Goal: Information Seeking & Learning: Learn about a topic

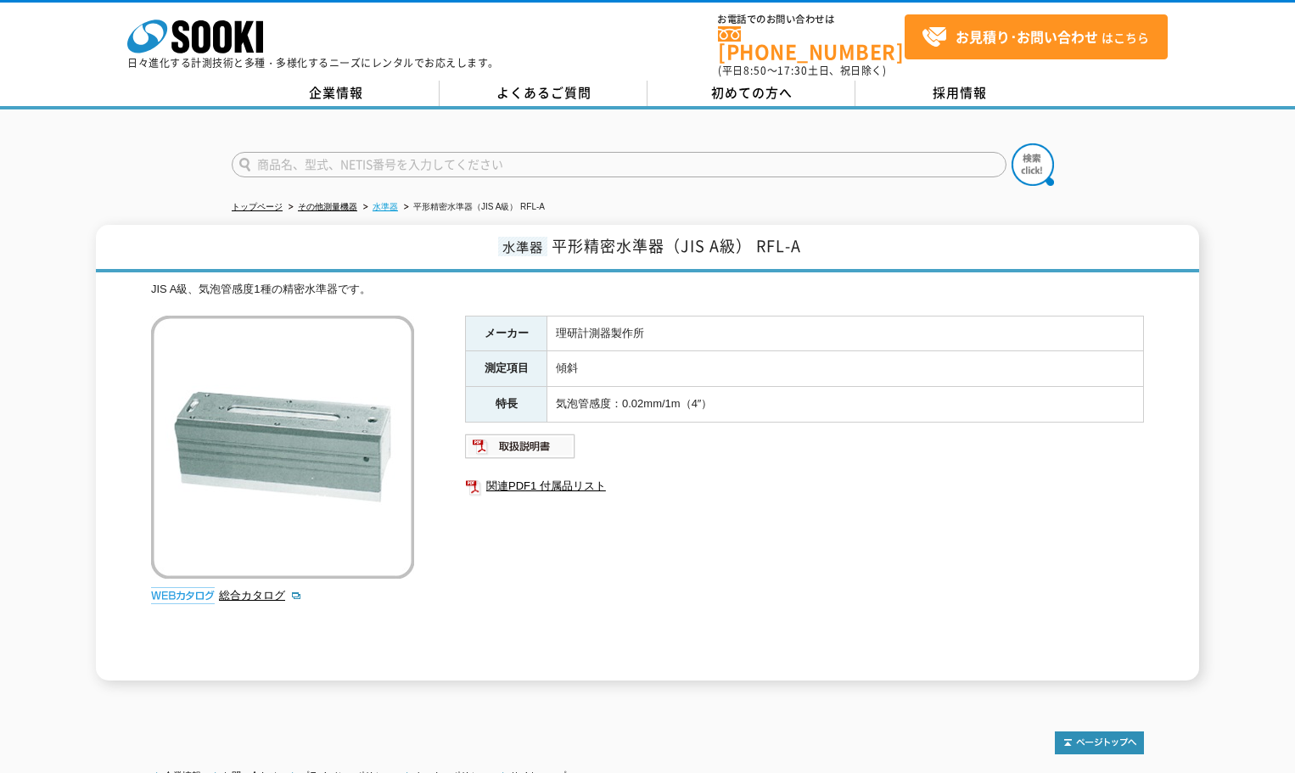
click at [386, 202] on link "水準器" at bounding box center [385, 206] width 25 height 9
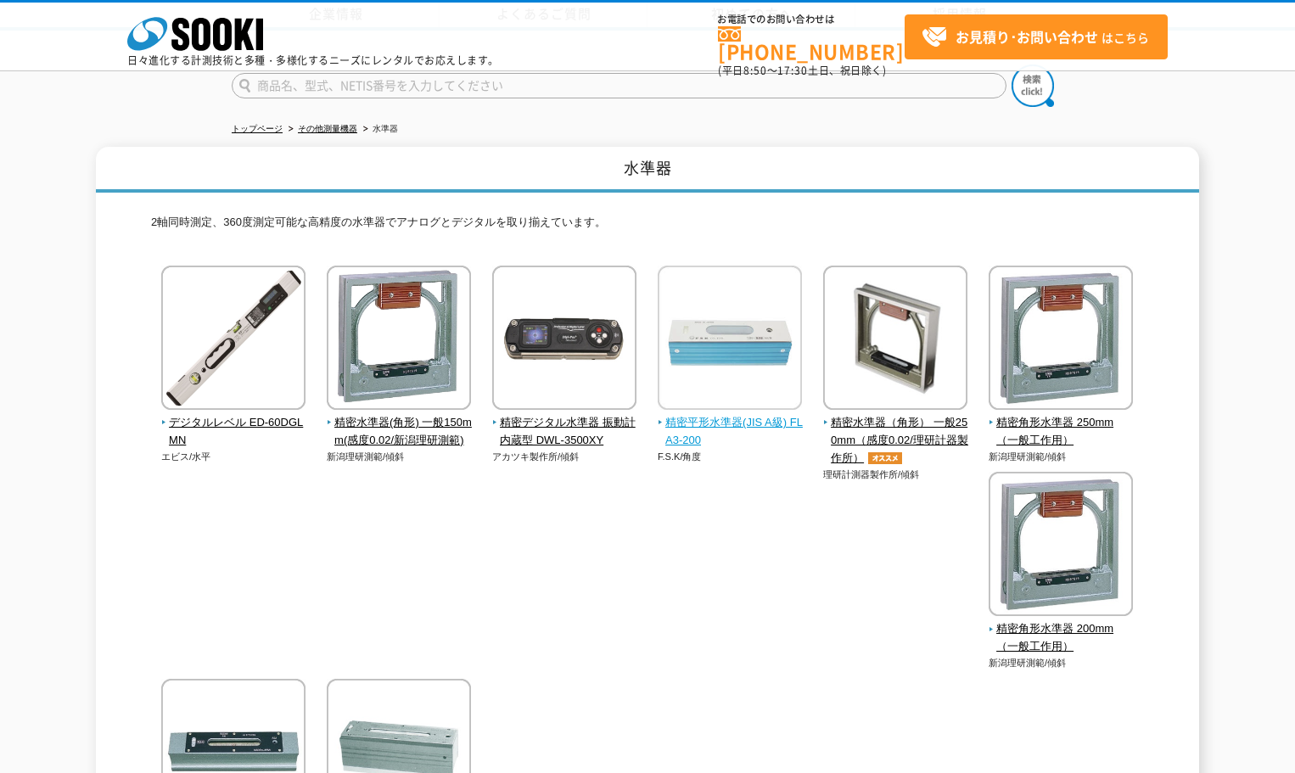
scroll to position [170, 0]
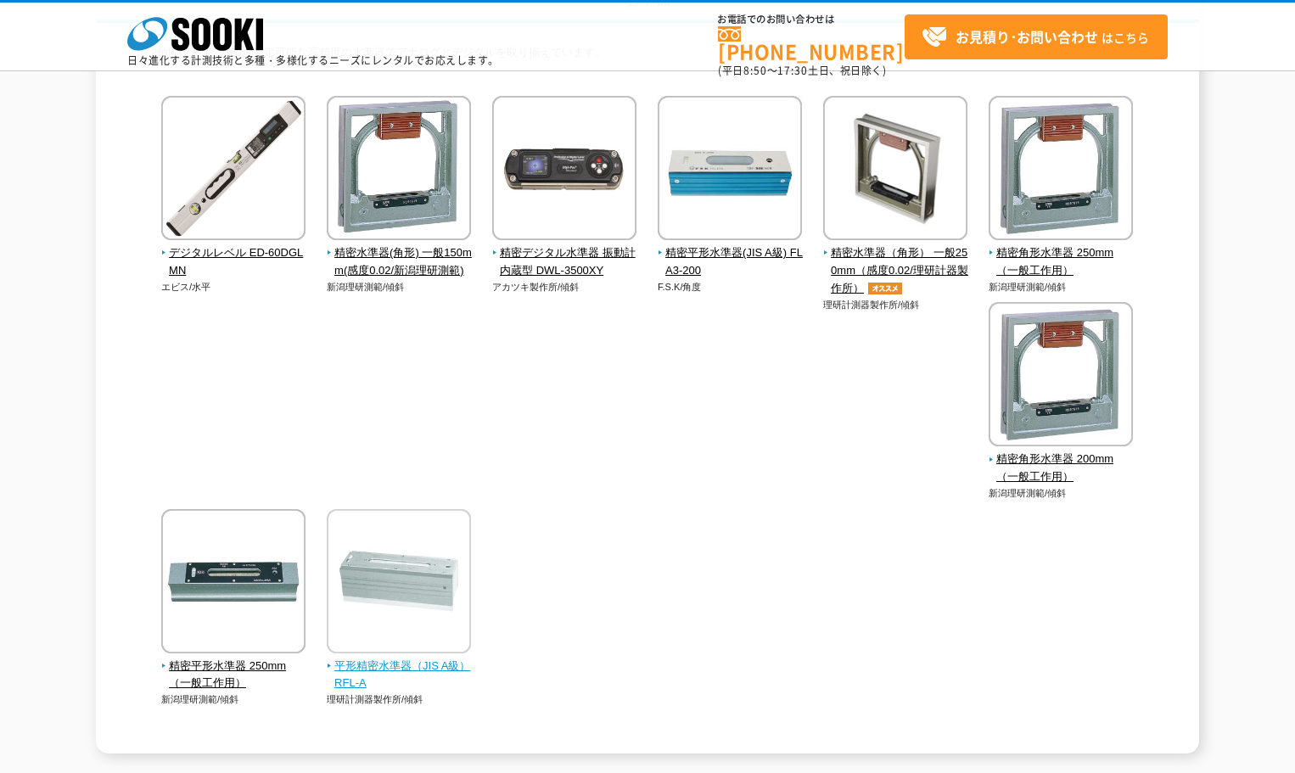
click at [402, 603] on img at bounding box center [399, 583] width 144 height 149
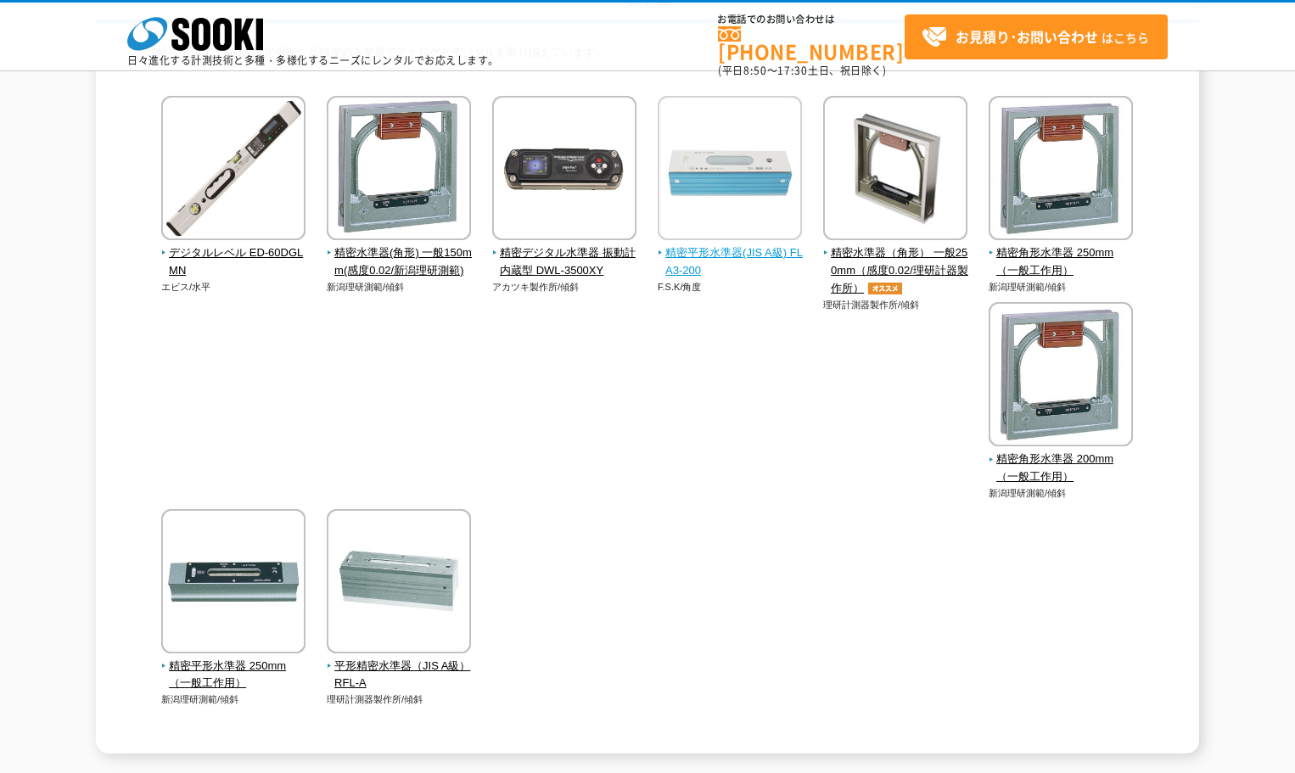
click at [765, 199] on img at bounding box center [730, 170] width 144 height 149
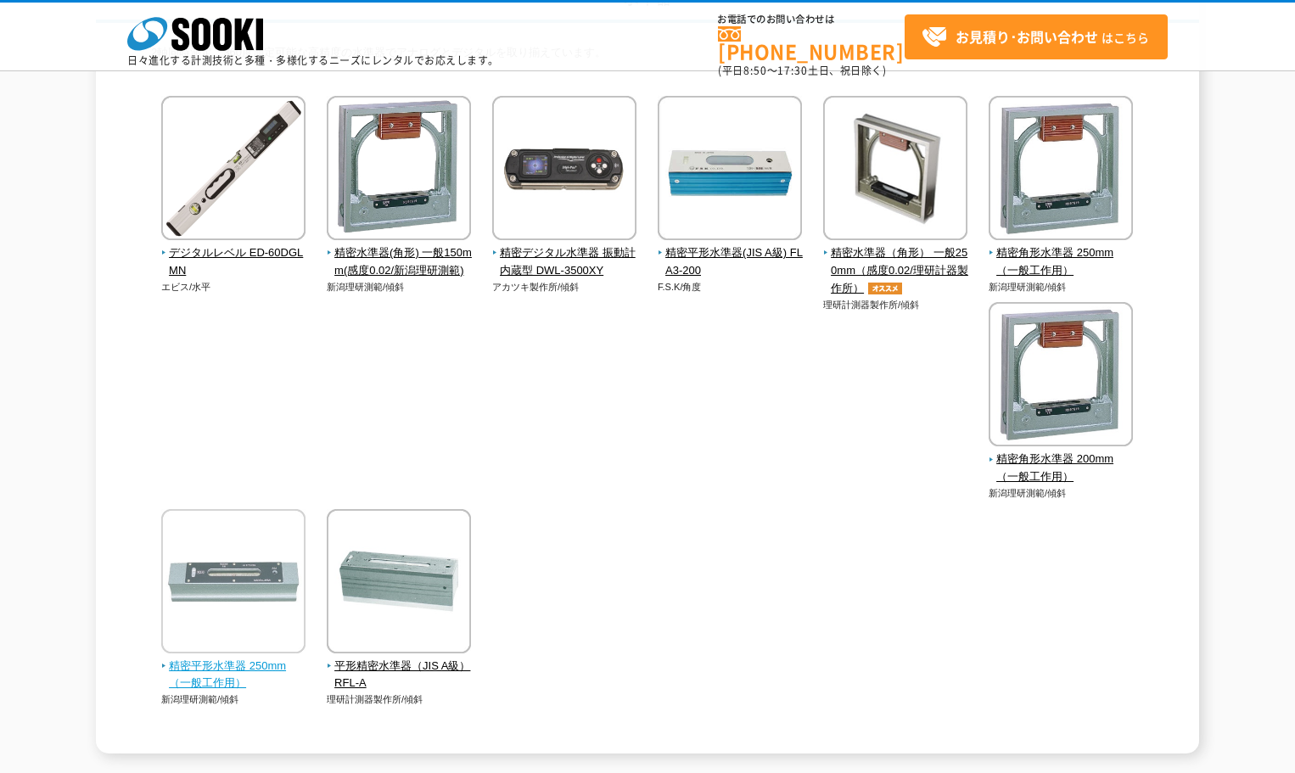
click at [244, 539] on img at bounding box center [233, 583] width 144 height 149
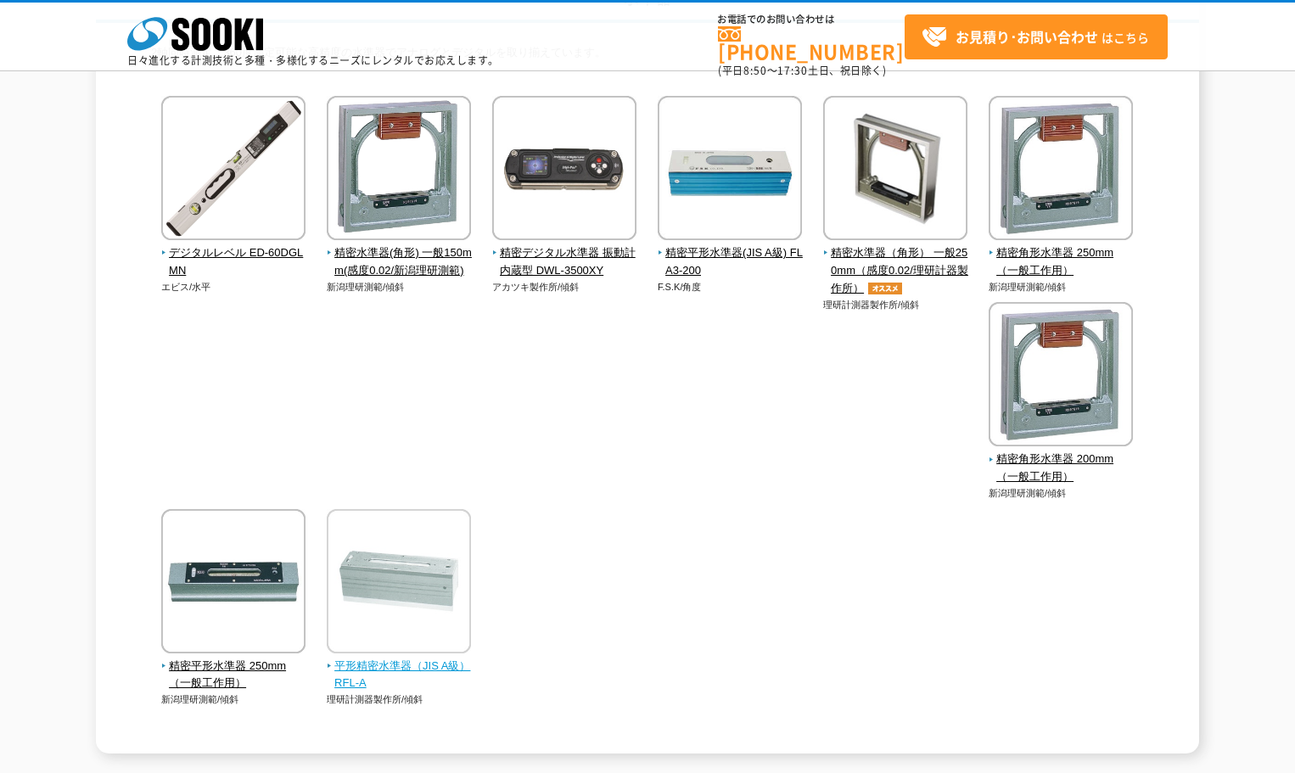
click at [423, 595] on img at bounding box center [399, 583] width 144 height 149
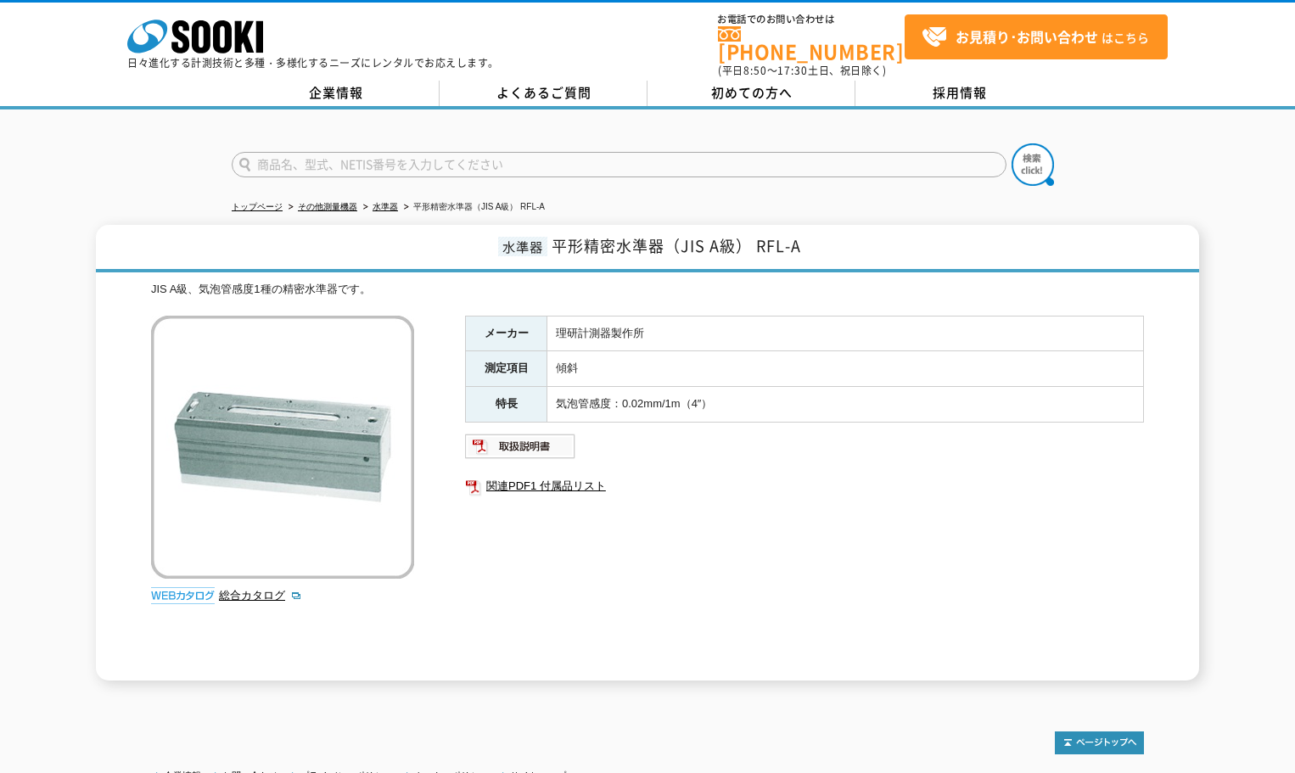
click at [259, 595] on div "総合カタログ" at bounding box center [284, 464] width 267 height 297
click at [255, 589] on link "総合カタログ" at bounding box center [260, 595] width 83 height 13
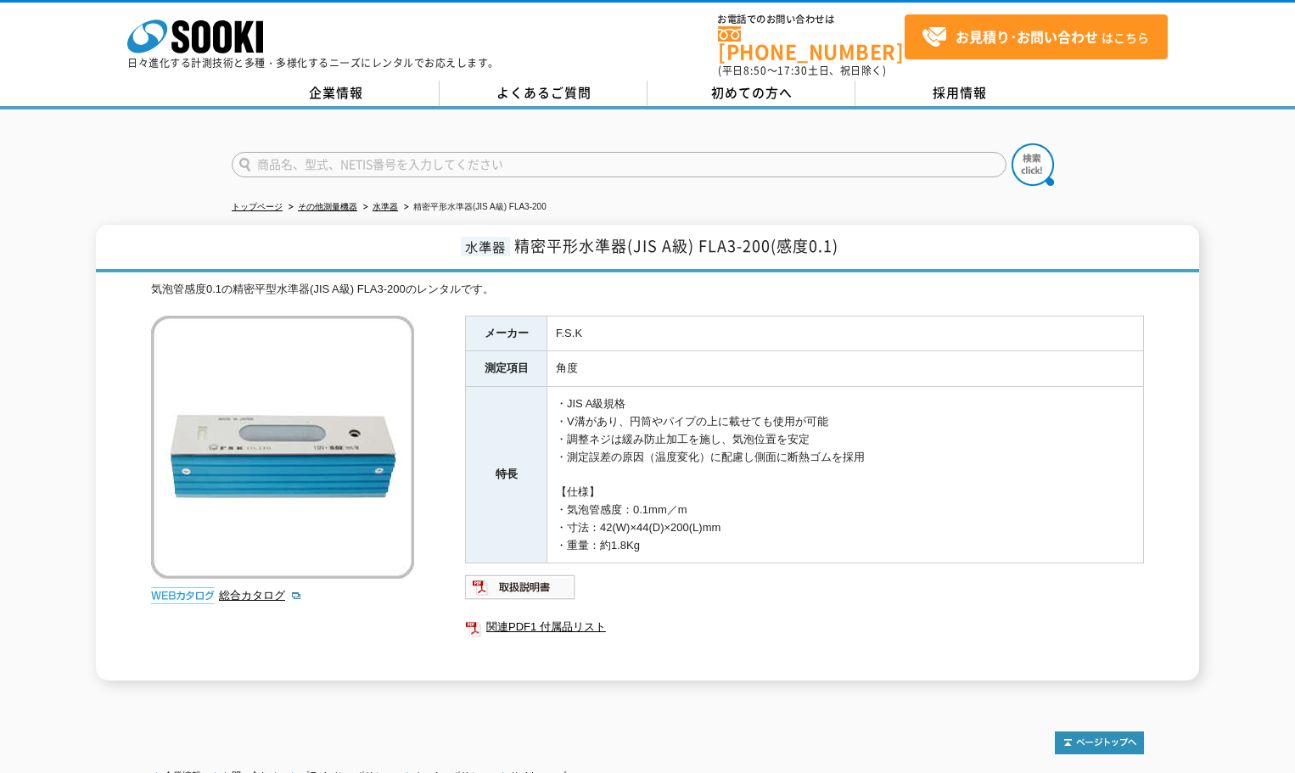
drag, startPoint x: 690, startPoint y: 521, endPoint x: 750, endPoint y: 519, distance: 60.3
click at [750, 519] on td "・JIS A級規格 ・V溝があり、円筒やパイプの上に載せても使用が可能 ・調整ネジは緩み防止加工を施し、気泡位置を安定 ・測定誤差の原因（温度変化）に配慮し側…" at bounding box center [845, 475] width 597 height 177
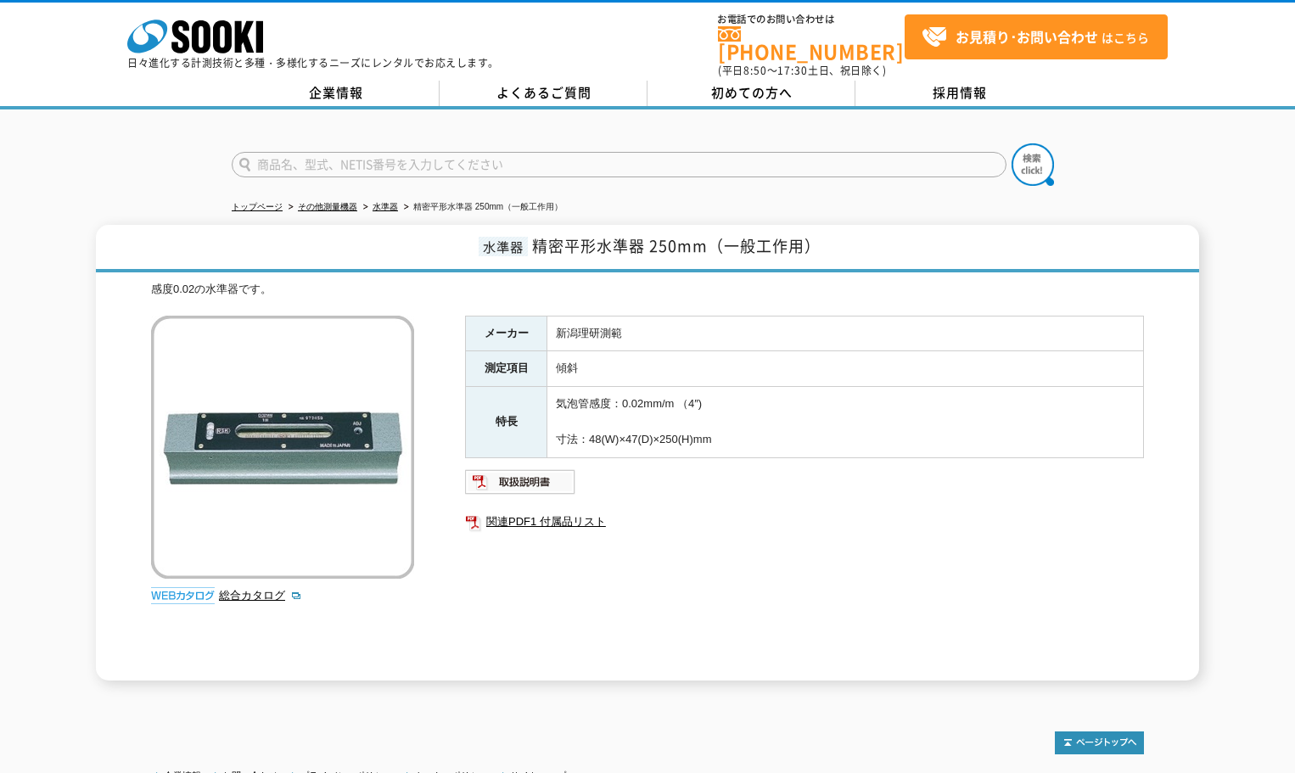
drag, startPoint x: 671, startPoint y: 431, endPoint x: 731, endPoint y: 435, distance: 59.5
click at [731, 435] on td "気泡管感度：0.02mm/m （4″) 寸法：48(W)×47(D)×250(H)mm" at bounding box center [845, 422] width 597 height 70
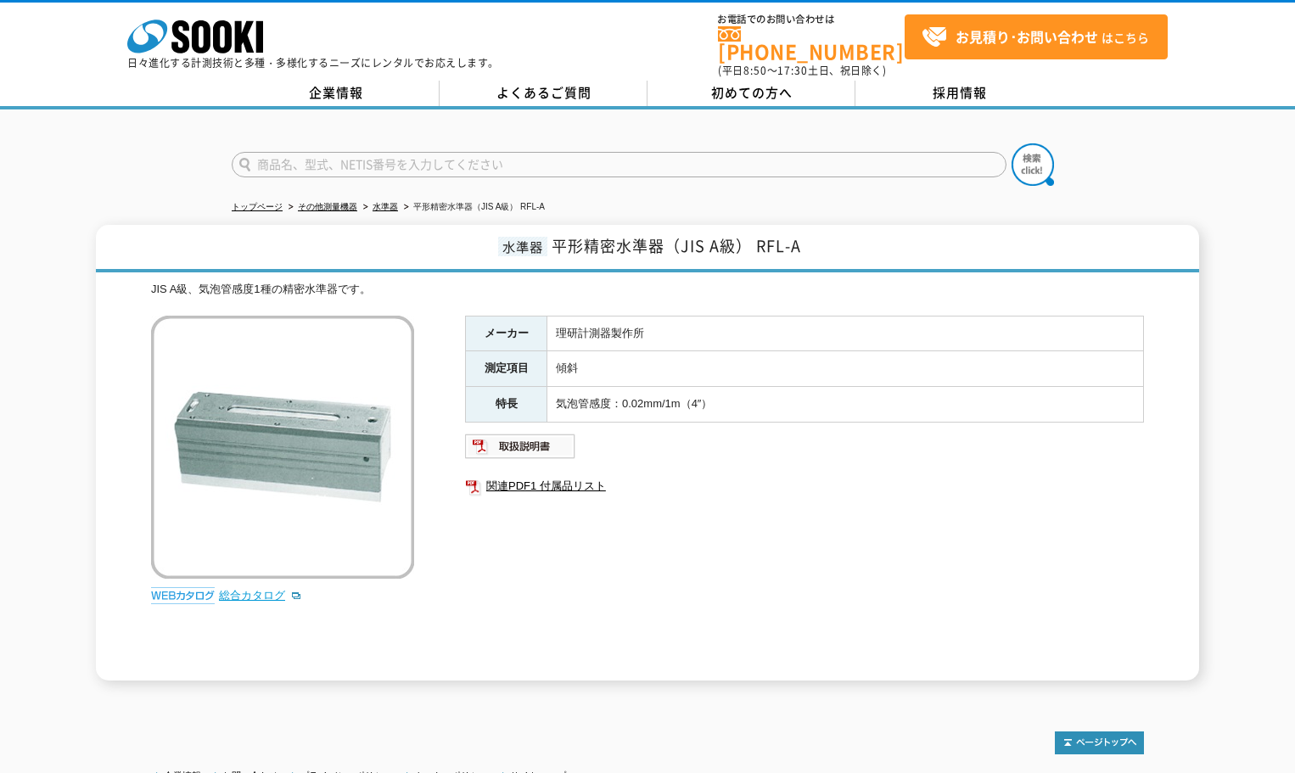
click at [269, 589] on link "総合カタログ" at bounding box center [260, 595] width 83 height 13
click at [375, 202] on link "水準器" at bounding box center [385, 206] width 25 height 9
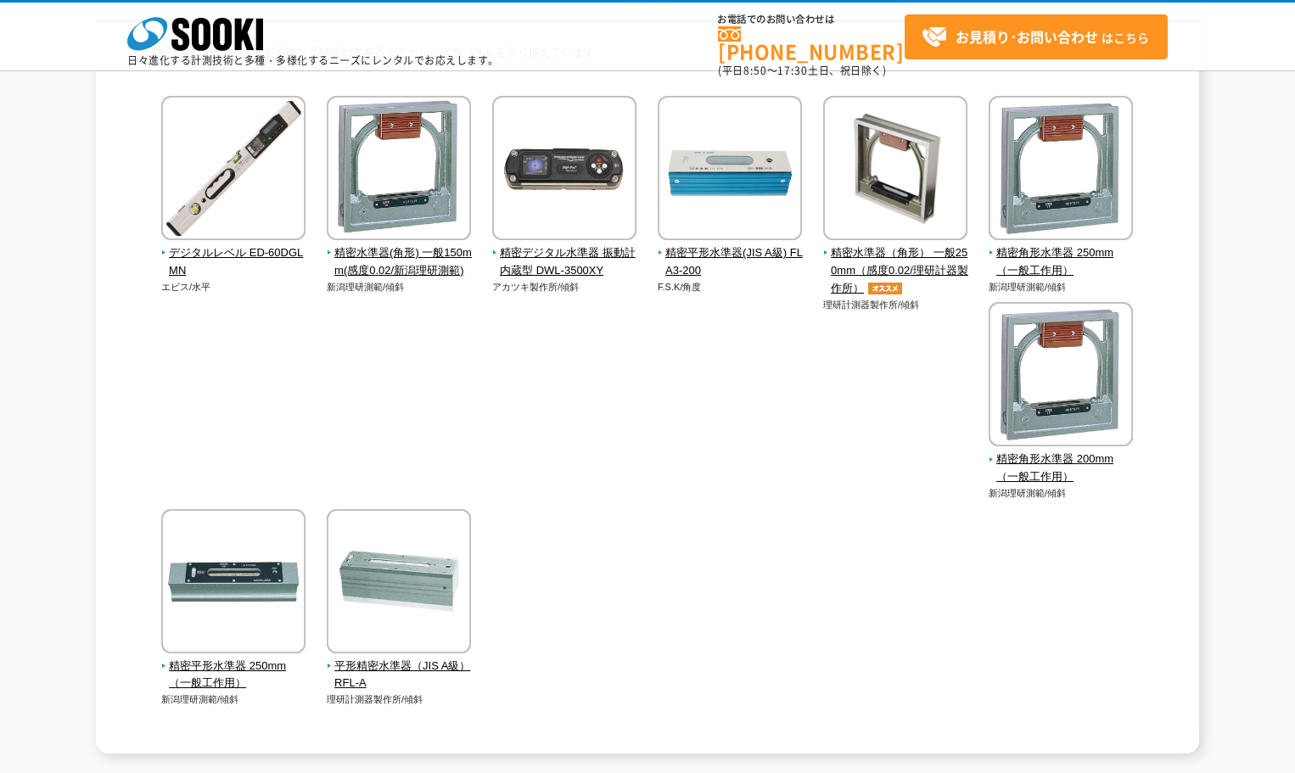
scroll to position [255, 0]
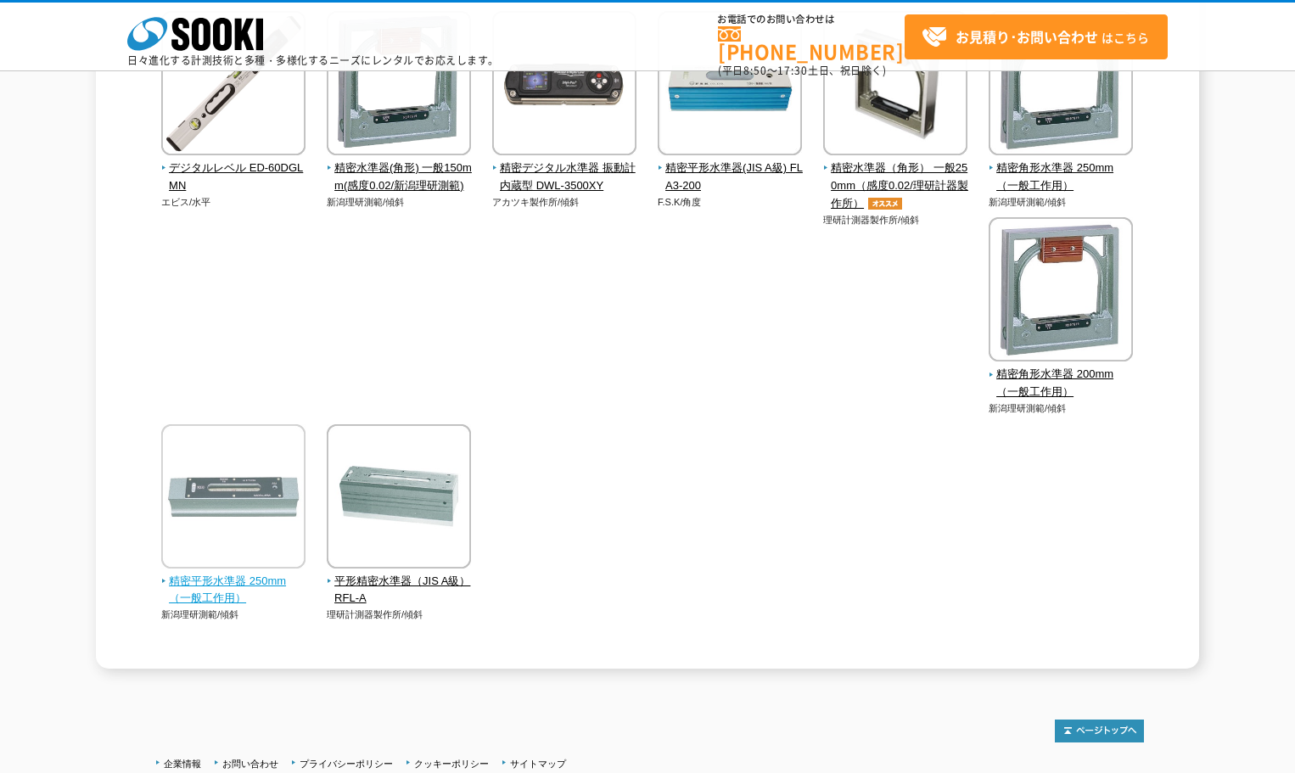
click at [255, 562] on img at bounding box center [233, 498] width 144 height 149
click at [268, 522] on img at bounding box center [233, 498] width 144 height 149
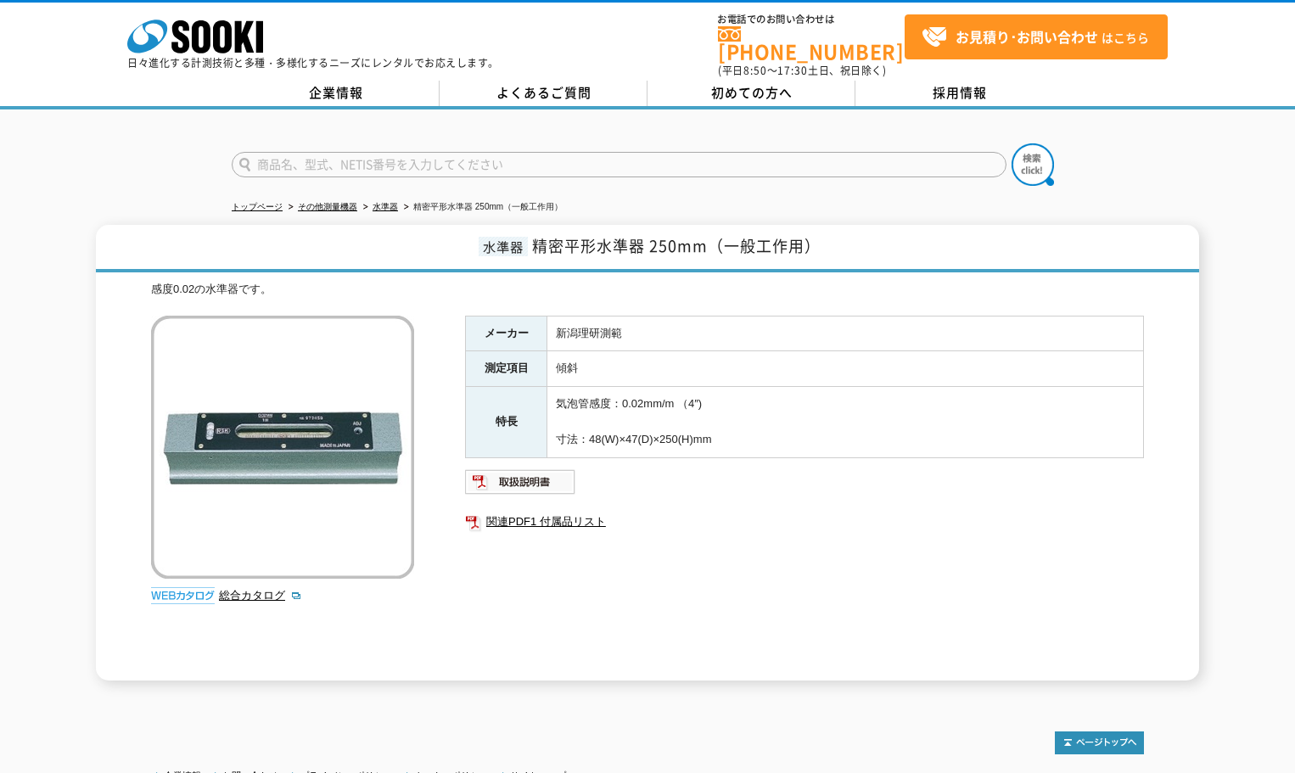
scroll to position [85, 0]
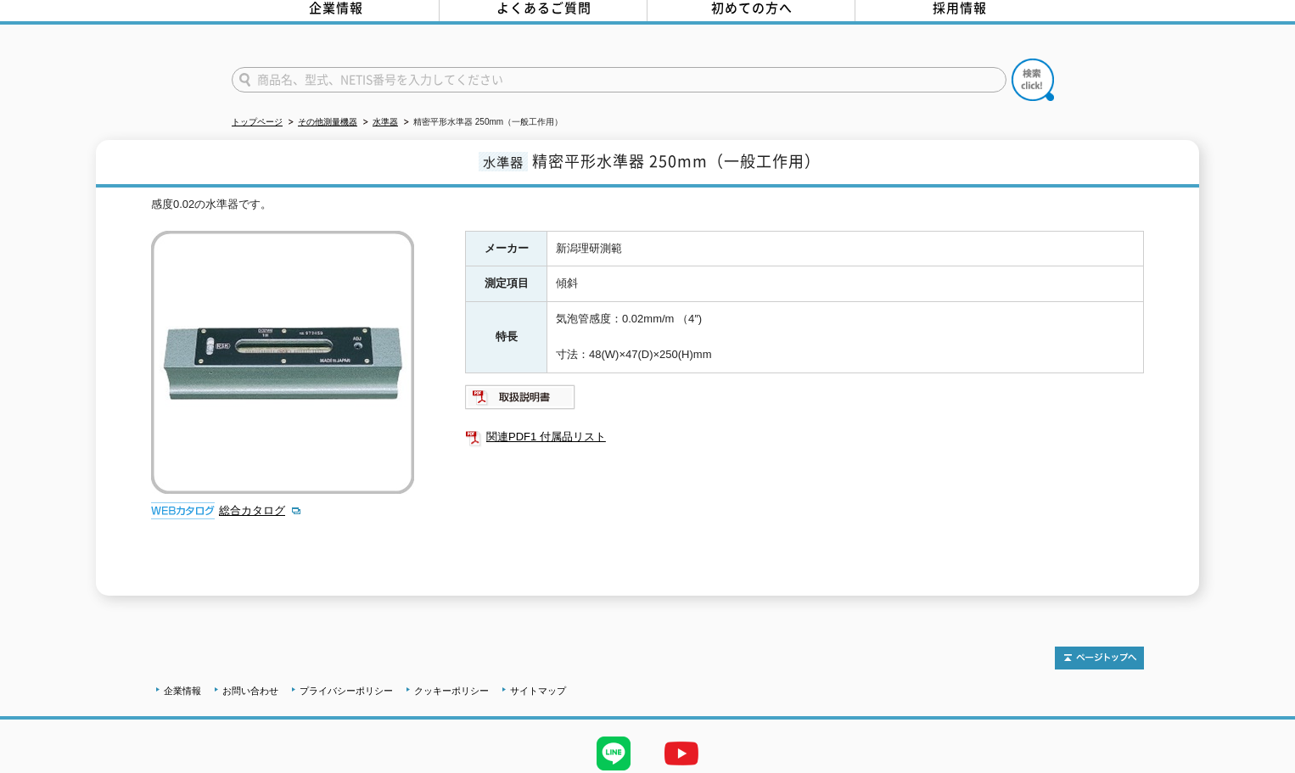
click at [444, 73] on input "text" at bounding box center [619, 79] width 775 height 25
type input "はかり"
